Goal: Transaction & Acquisition: Book appointment/travel/reservation

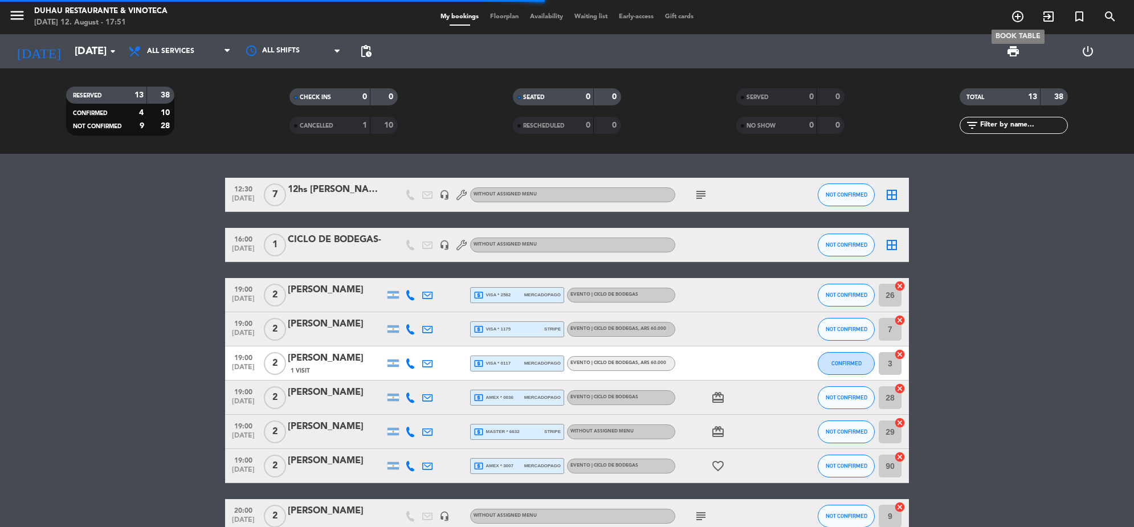
click at [1017, 13] on icon "add_circle_outline" at bounding box center [1018, 17] width 14 height 14
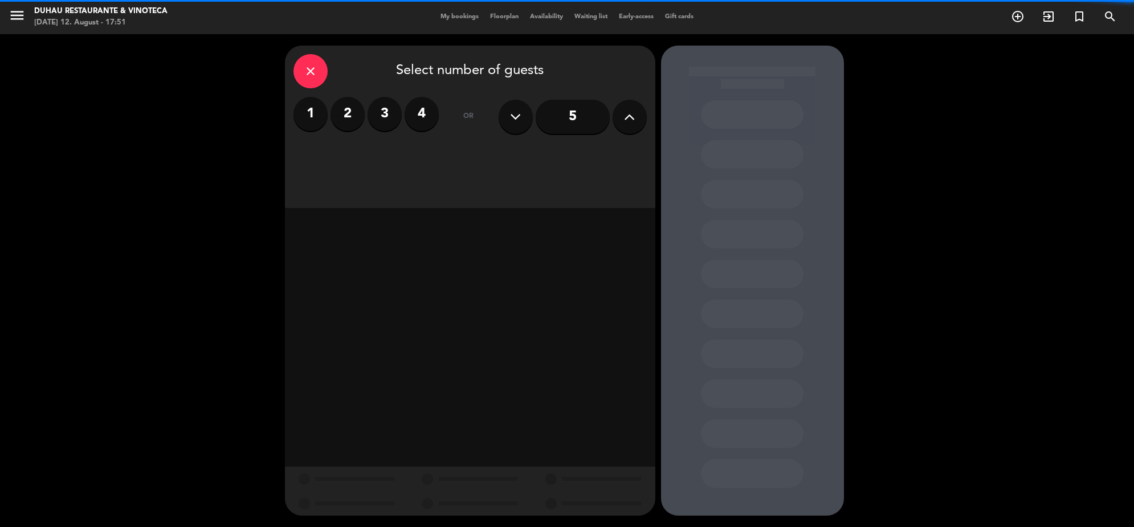
click at [392, 111] on label "3" at bounding box center [385, 114] width 34 height 34
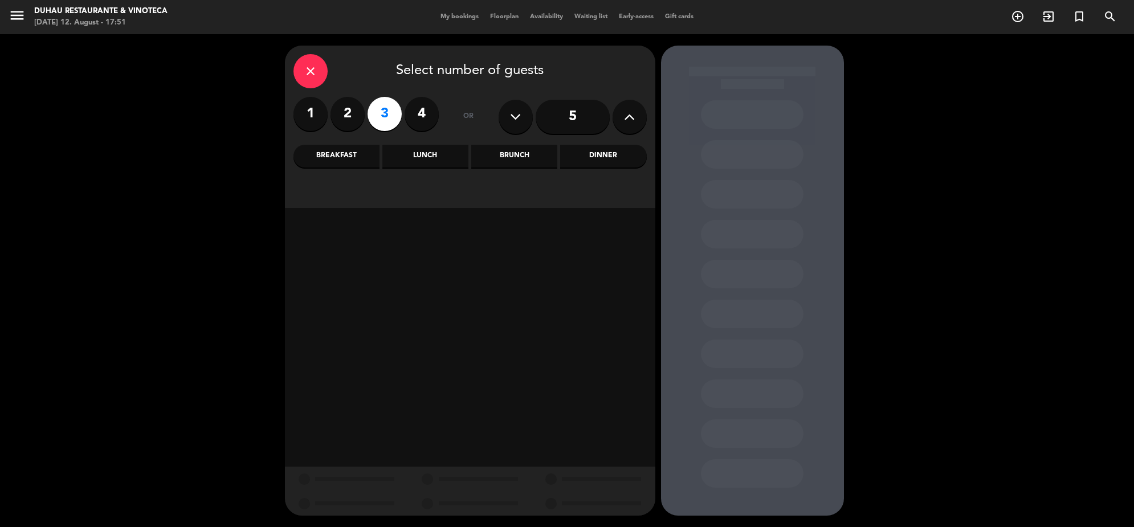
click at [428, 155] on div "Lunch" at bounding box center [425, 156] width 86 height 23
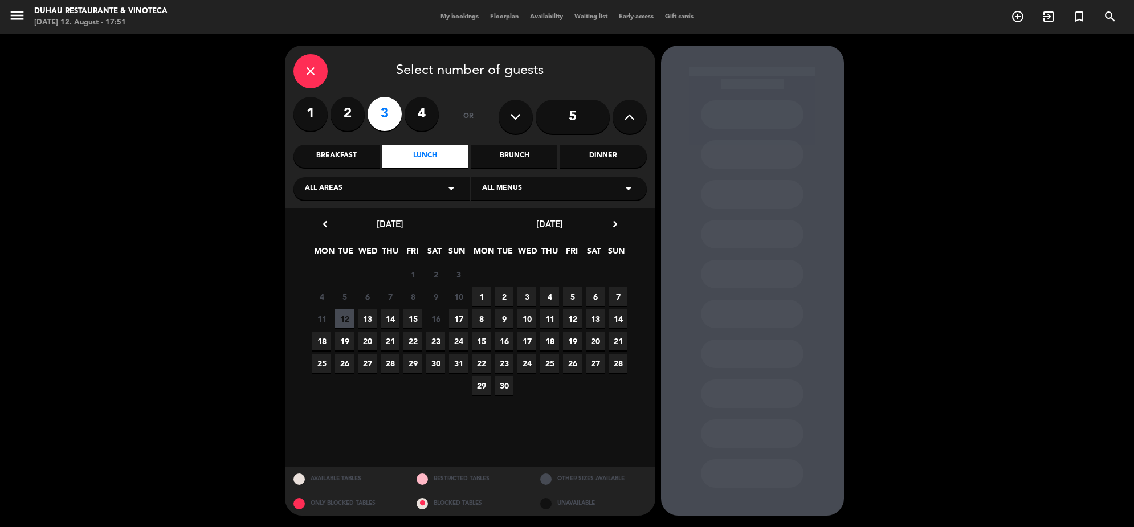
click at [396, 322] on span "14" at bounding box center [390, 318] width 19 height 19
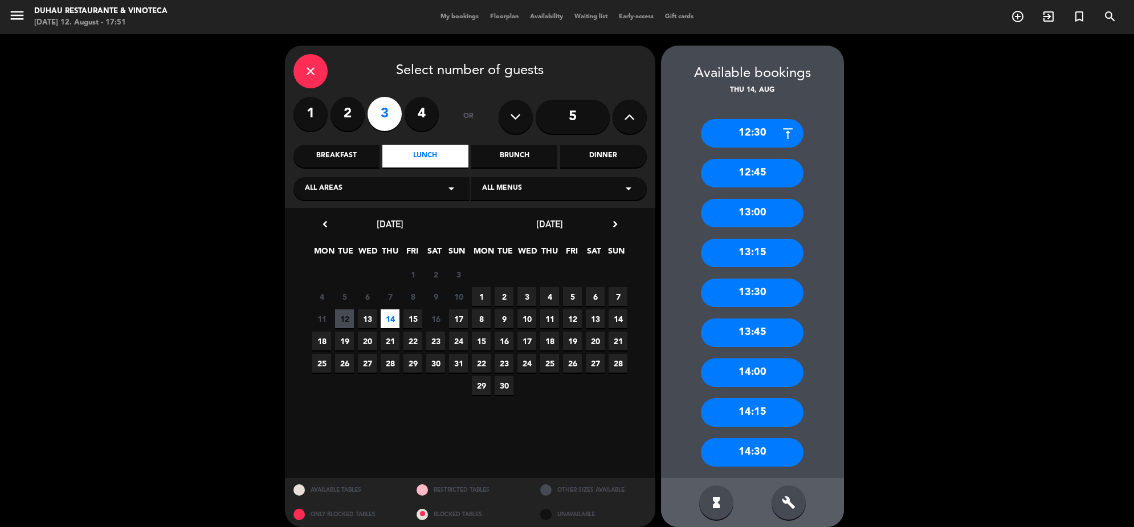
click at [776, 447] on div "14:30" at bounding box center [752, 452] width 103 height 28
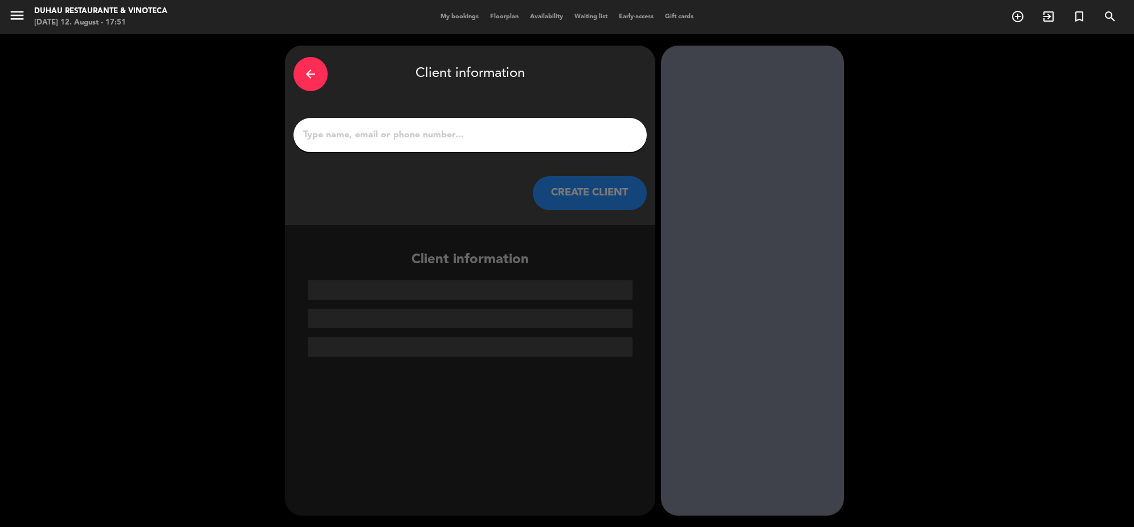
click at [436, 132] on input "1" at bounding box center [470, 135] width 336 height 16
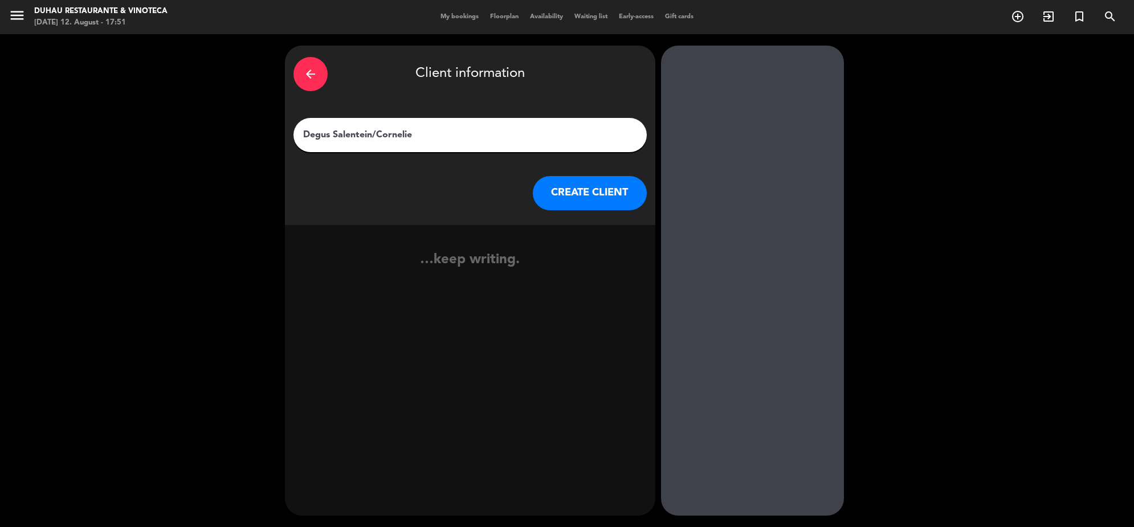
type input "Degus Salentein/Cornelie"
click at [614, 203] on button "CREATE CLIENT" at bounding box center [590, 193] width 114 height 34
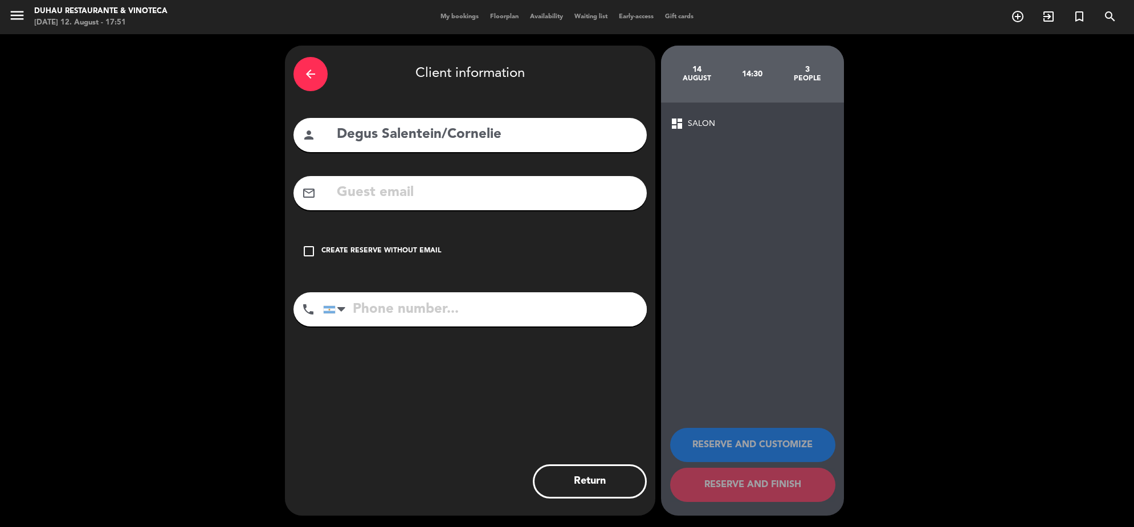
drag, startPoint x: 338, startPoint y: 243, endPoint x: 385, endPoint y: 255, distance: 48.7
click at [339, 243] on div "check_box_outline_blank Create reserve without email" at bounding box center [470, 251] width 353 height 34
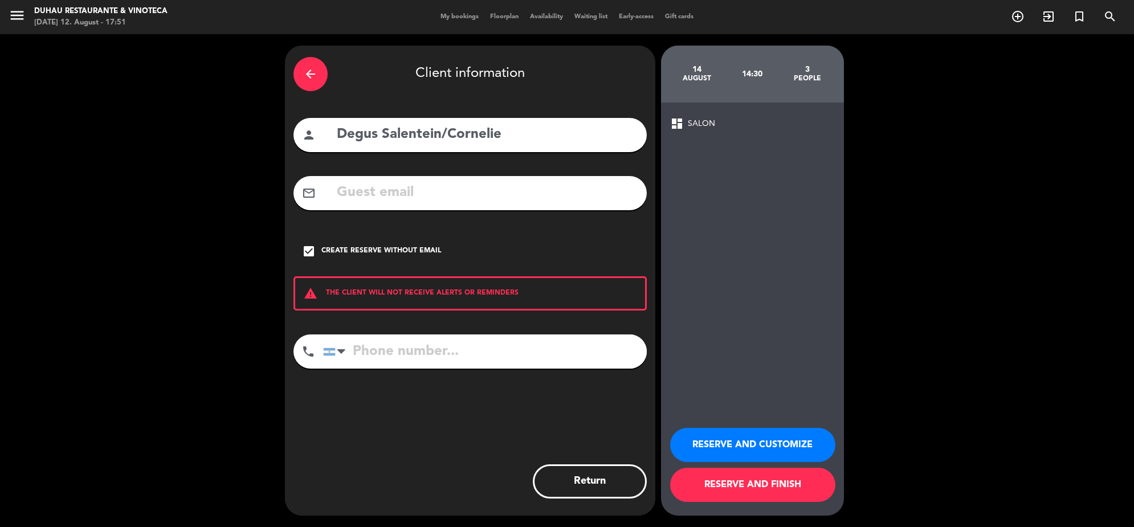
click at [775, 442] on button "RESERVE AND CUSTOMIZE" at bounding box center [752, 445] width 165 height 34
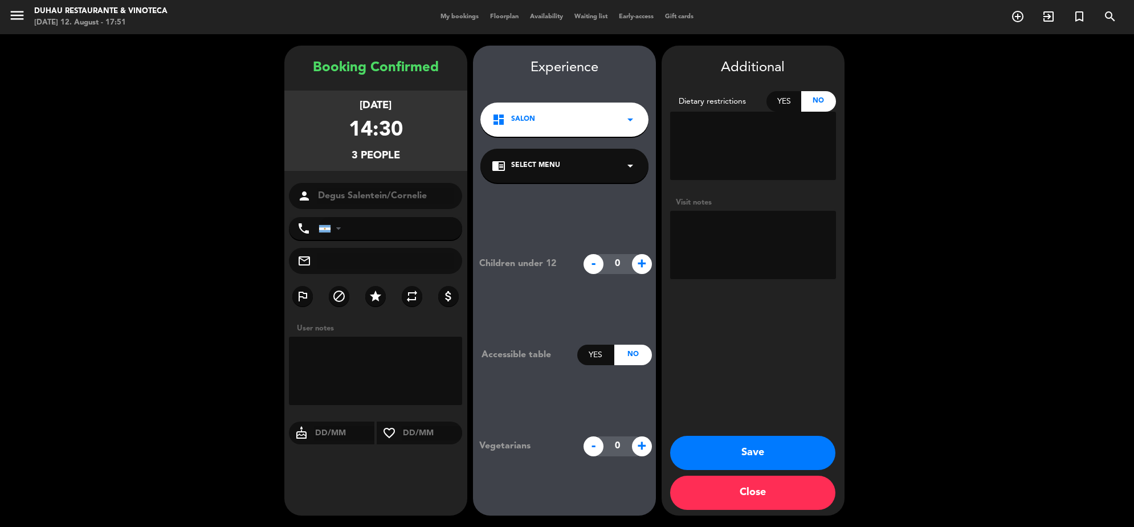
click at [721, 270] on textarea at bounding box center [753, 245] width 166 height 68
paste textarea "Cocktail bandejeado: berlinesa de hongos Primer paso- raviol langostino , puerr…"
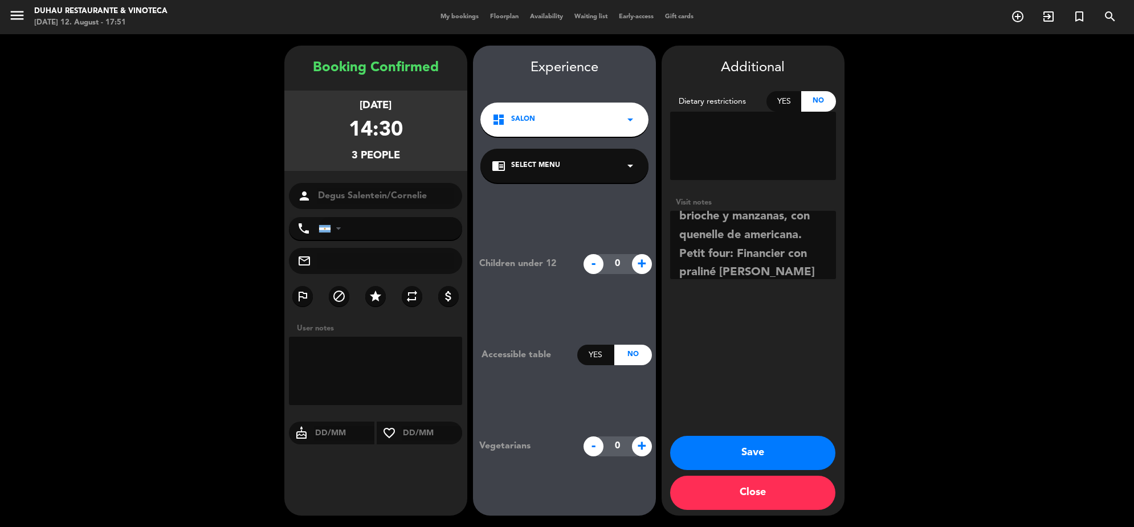
type textarea "Cocktail bandejeado: berlinesa de hongos Primer paso- raviol langostino , puerr…"
drag, startPoint x: 801, startPoint y: 457, endPoint x: 800, endPoint y: 443, distance: 13.2
click at [801, 457] on button "Save" at bounding box center [752, 453] width 165 height 34
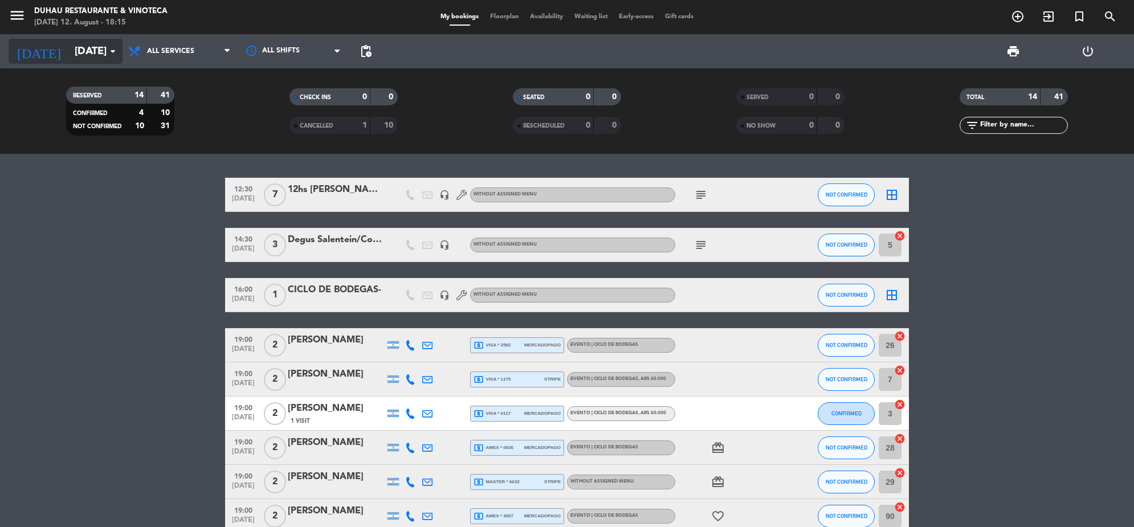
click at [70, 54] on input "[DATE]" at bounding box center [136, 51] width 134 height 24
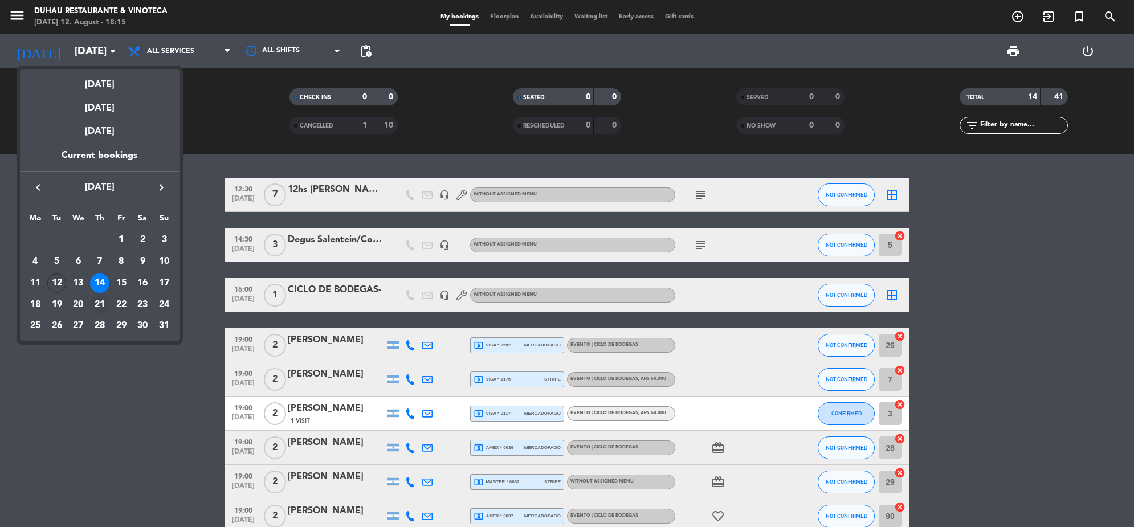
click at [99, 306] on div "21" at bounding box center [99, 304] width 19 height 19
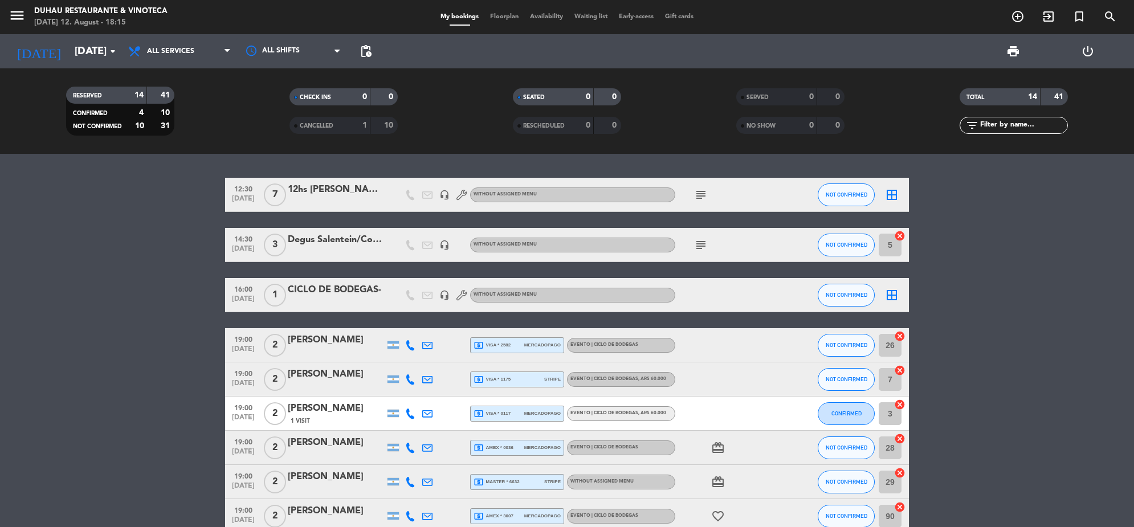
type input "[DATE]"
